Goal: Task Accomplishment & Management: Manage account settings

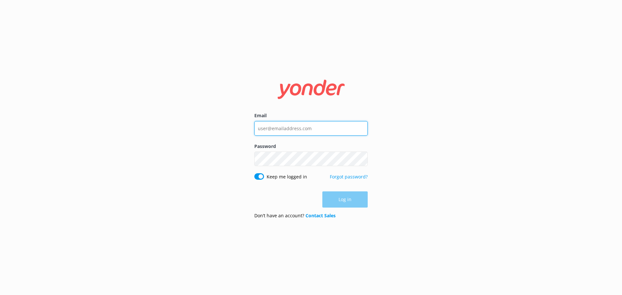
type input "[PERSON_NAME][EMAIL_ADDRESS][DOMAIN_NAME]"
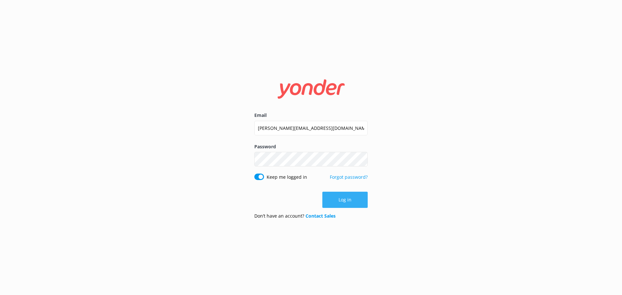
click at [342, 201] on div "Log in" at bounding box center [310, 200] width 113 height 16
click at [342, 201] on button "Log in" at bounding box center [344, 200] width 45 height 16
